Goal: Information Seeking & Learning: Learn about a topic

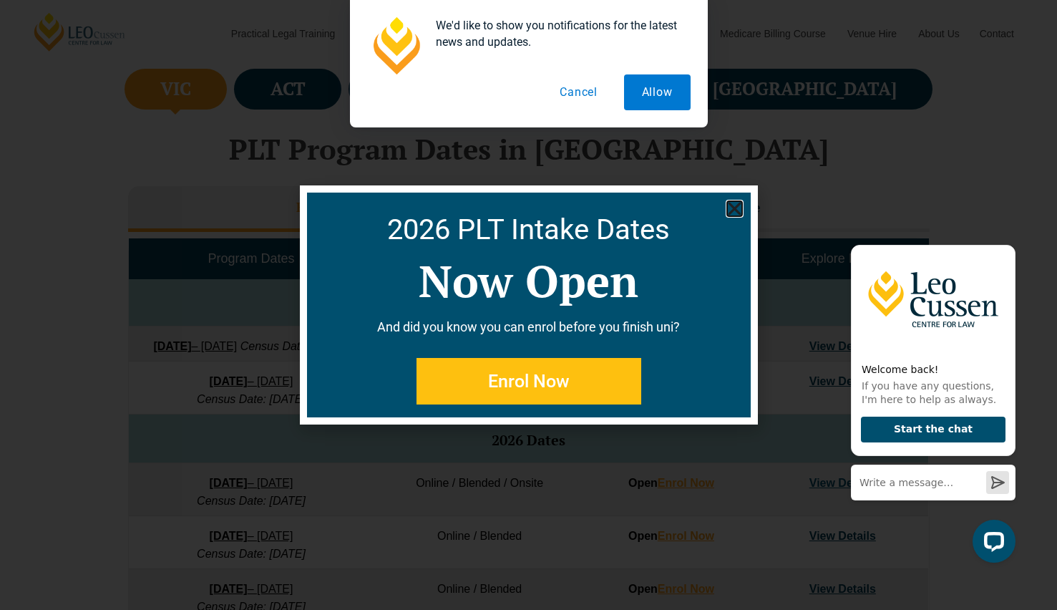
scroll to position [529, 0]
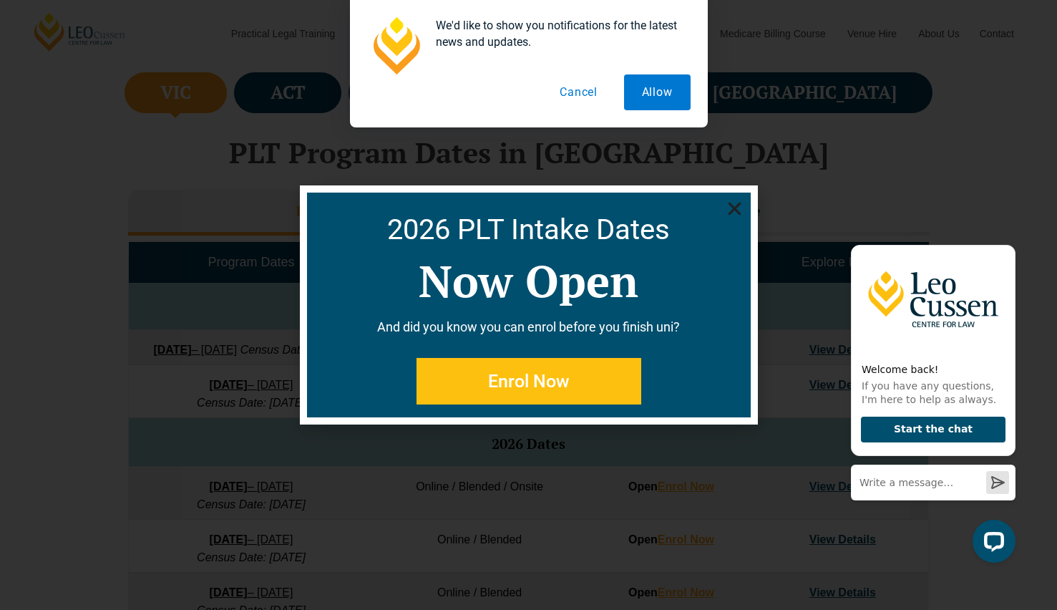
click at [723, 224] on h2 "2026 PLT Intake Dates" at bounding box center [528, 229] width 429 height 29
click at [743, 201] on div "2026 PLT Intake Dates Now Open And did you know you can enrol before you finish…" at bounding box center [529, 304] width 444 height 225
click at [740, 205] on icon "Close" at bounding box center [734, 209] width 18 height 18
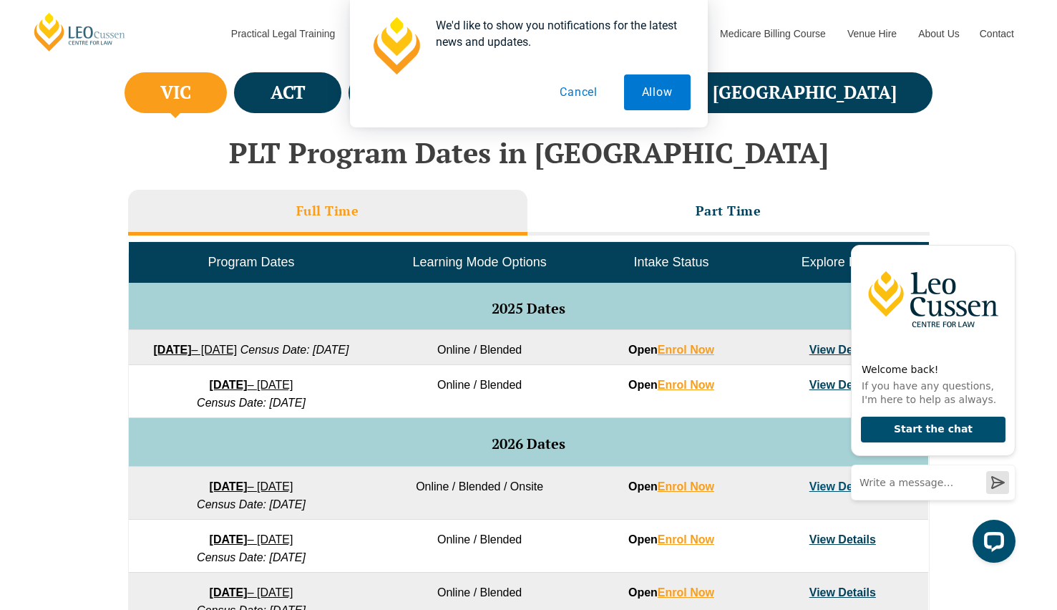
click at [494, 271] on td "Learning Mode Options" at bounding box center [479, 263] width 212 height 40
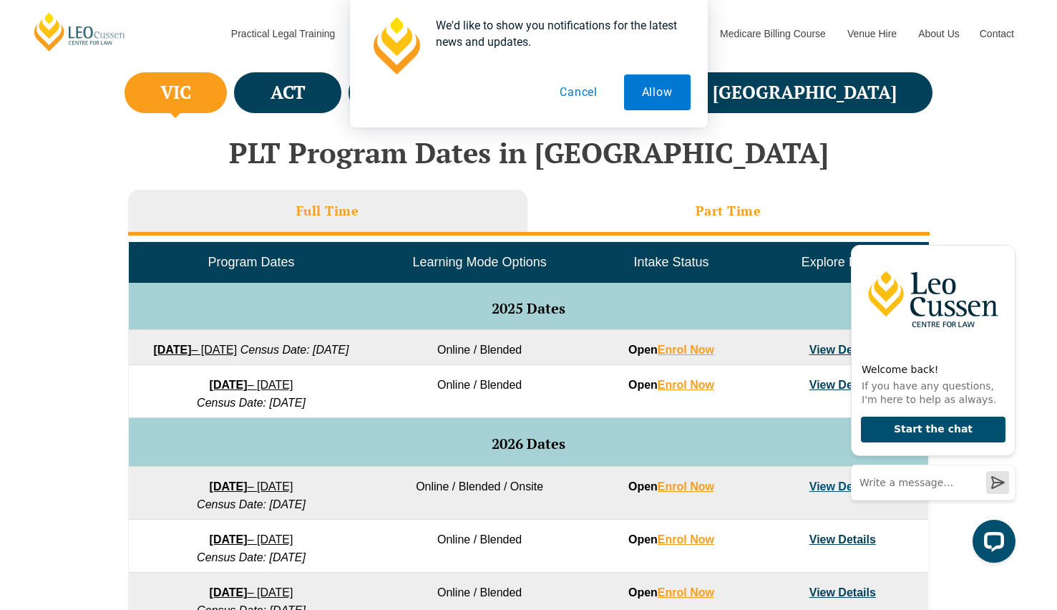
click at [762, 208] on li "Part Time" at bounding box center [728, 213] width 402 height 46
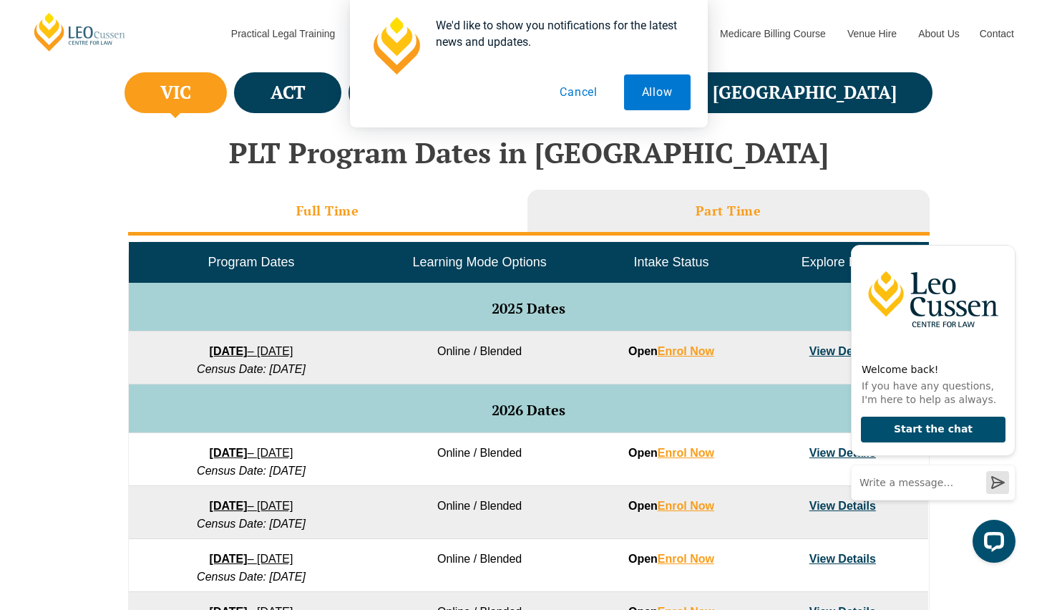
click at [337, 216] on h3 "Full Time" at bounding box center [327, 210] width 63 height 16
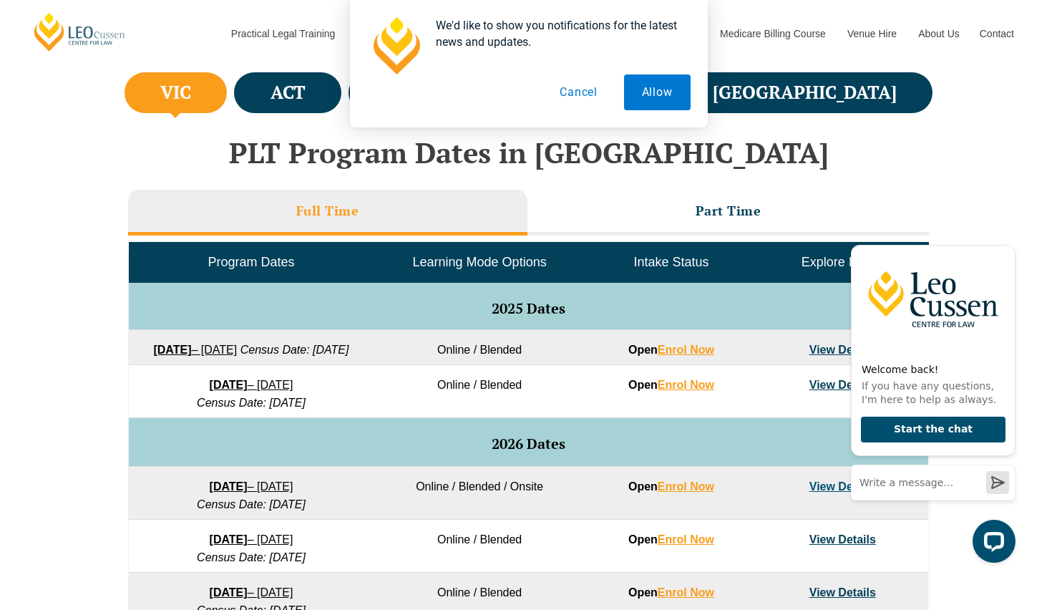
click at [587, 97] on button "Cancel" at bounding box center [579, 92] width 74 height 36
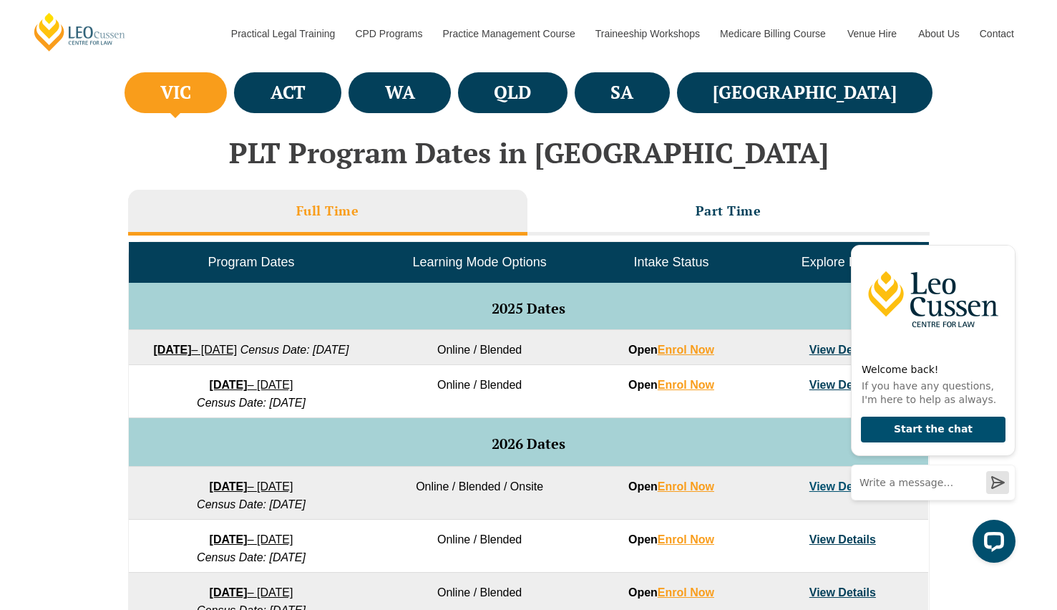
click at [1044, 449] on div "VIC ACT WA QLD SA NSW PLT Program Dates in Victoria Full Time Part Time Program…" at bounding box center [528, 484] width 1057 height 830
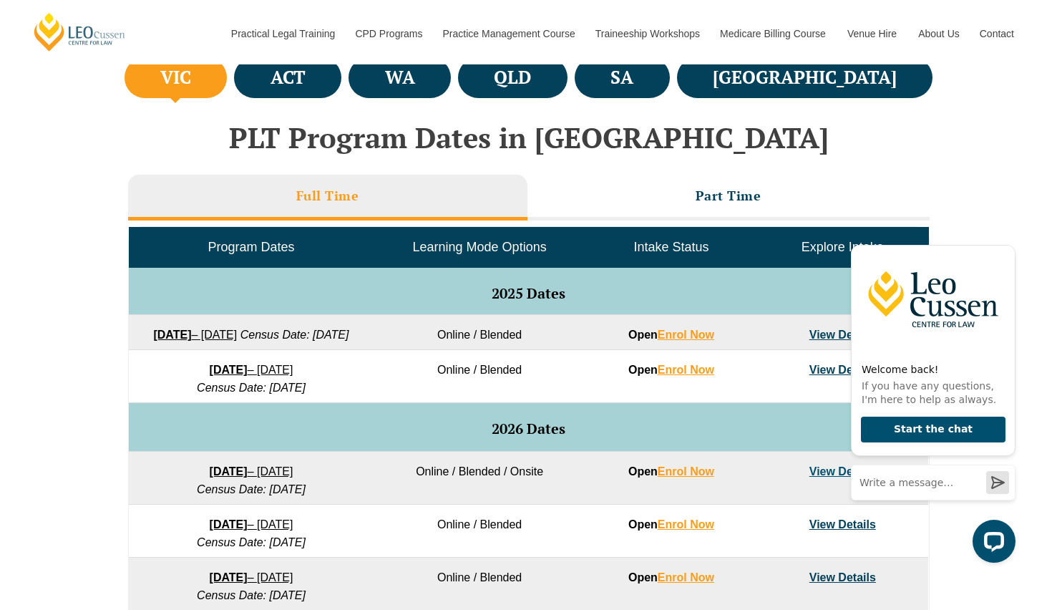
scroll to position [541, 0]
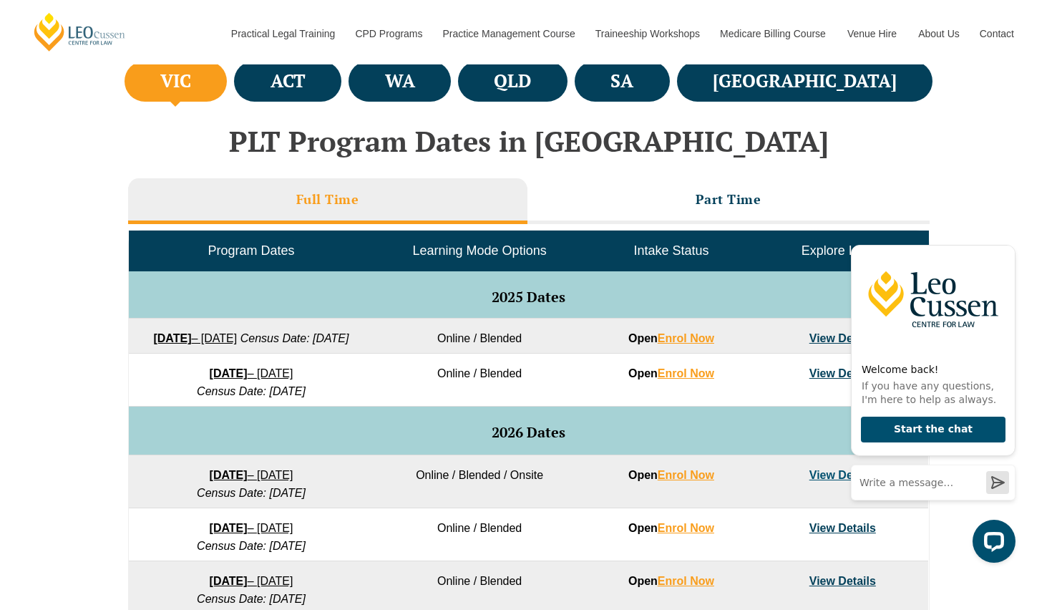
click at [994, 38] on link "Contact" at bounding box center [997, 34] width 56 height 62
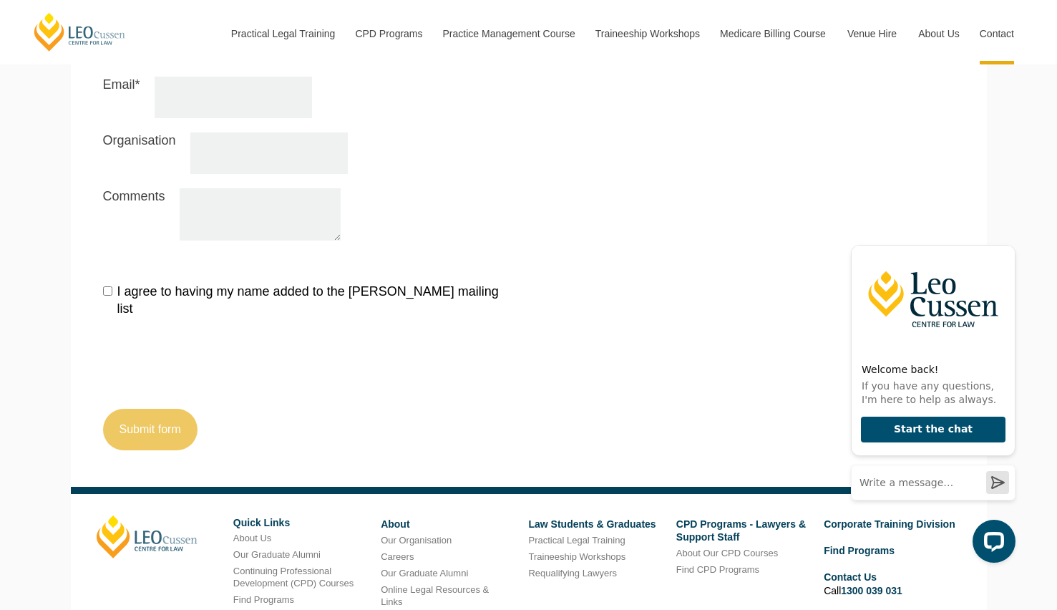
scroll to position [1558, 0]
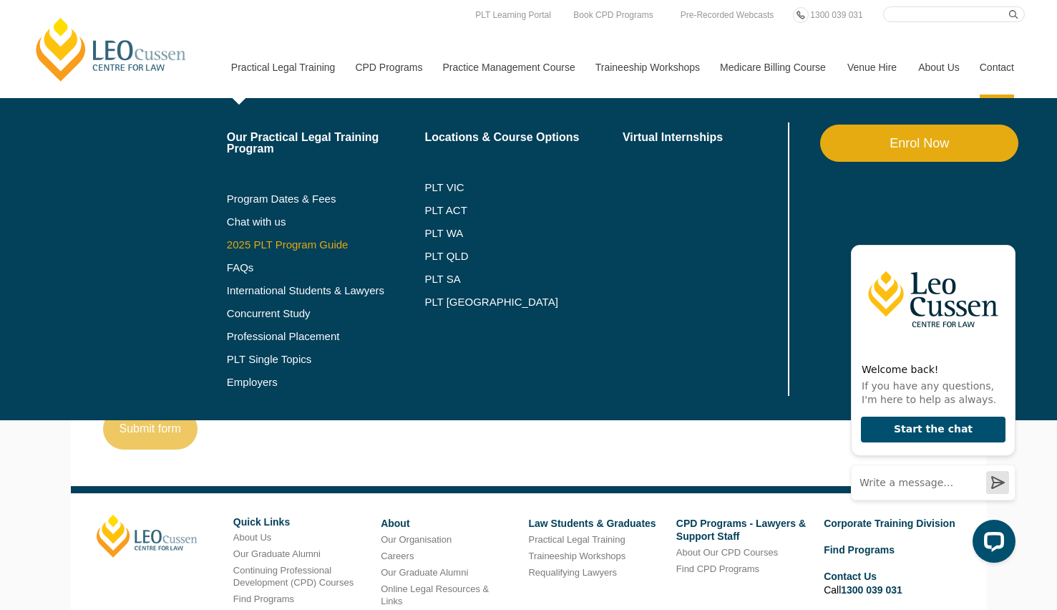
click at [301, 249] on link "2025 PLT Program Guide" at bounding box center [308, 244] width 162 height 11
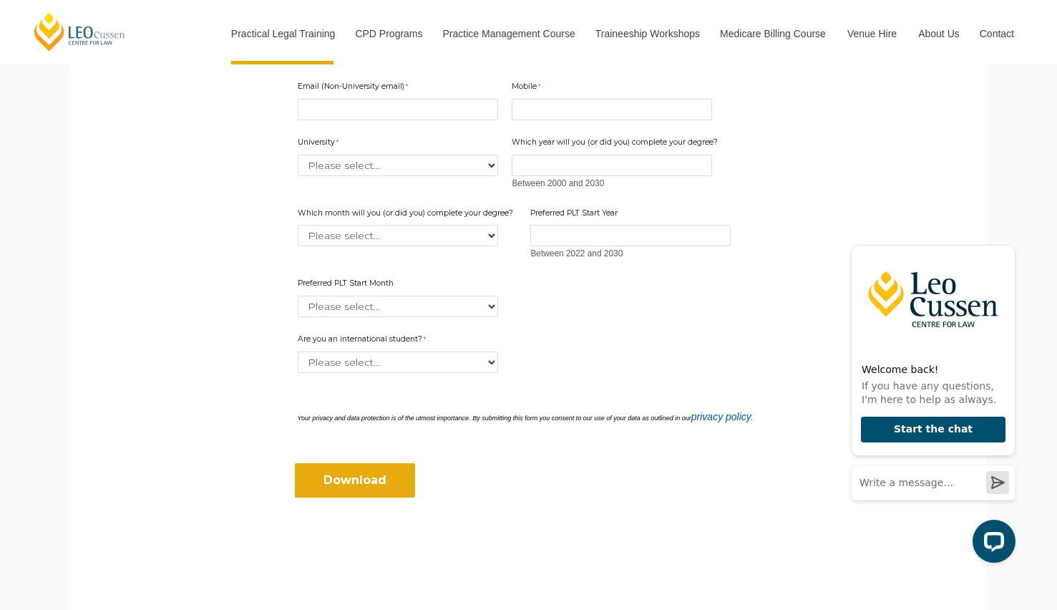
scroll to position [572, 0]
